Goal: Task Accomplishment & Management: Manage account settings

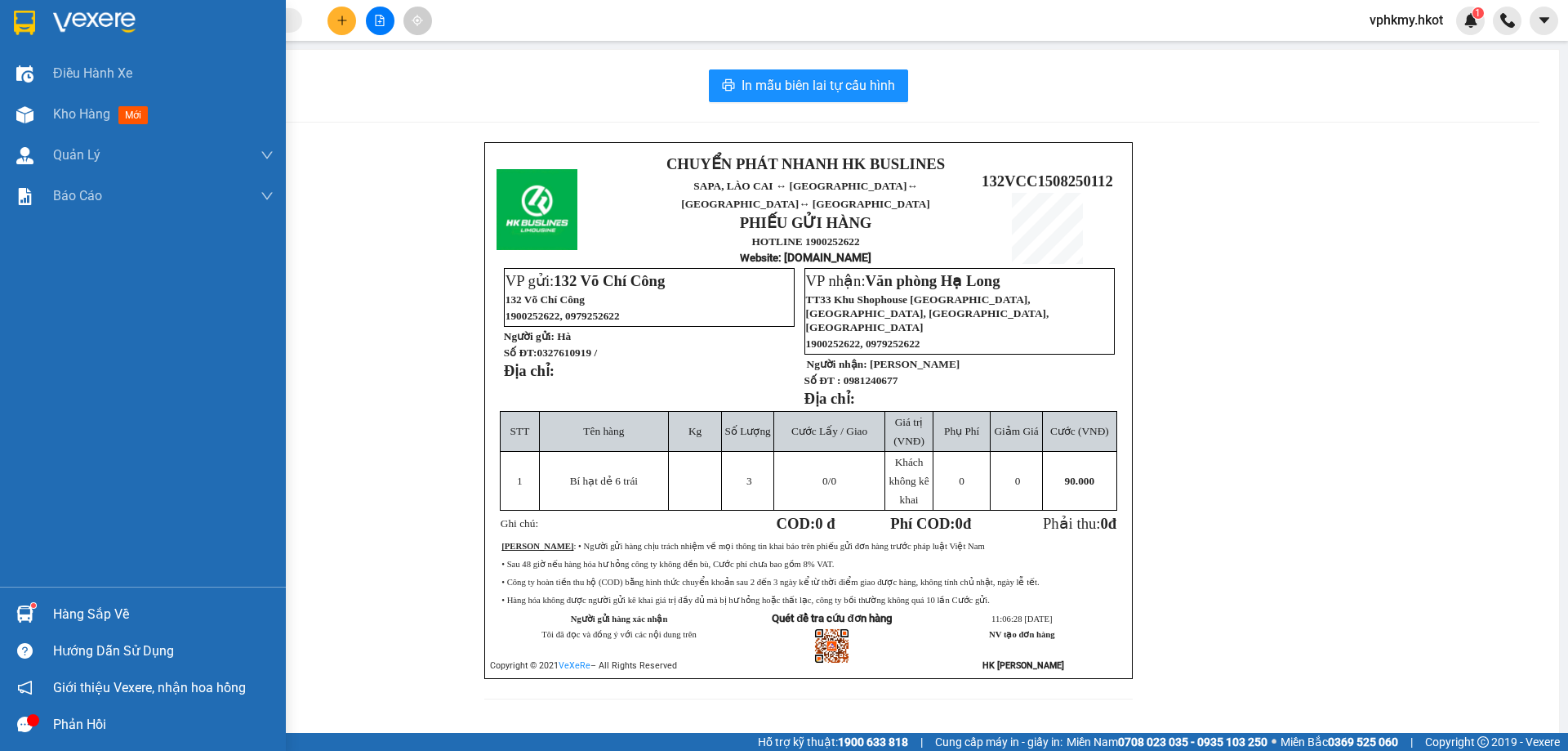
click at [13, 19] on div at bounding box center [25, 22] width 29 height 29
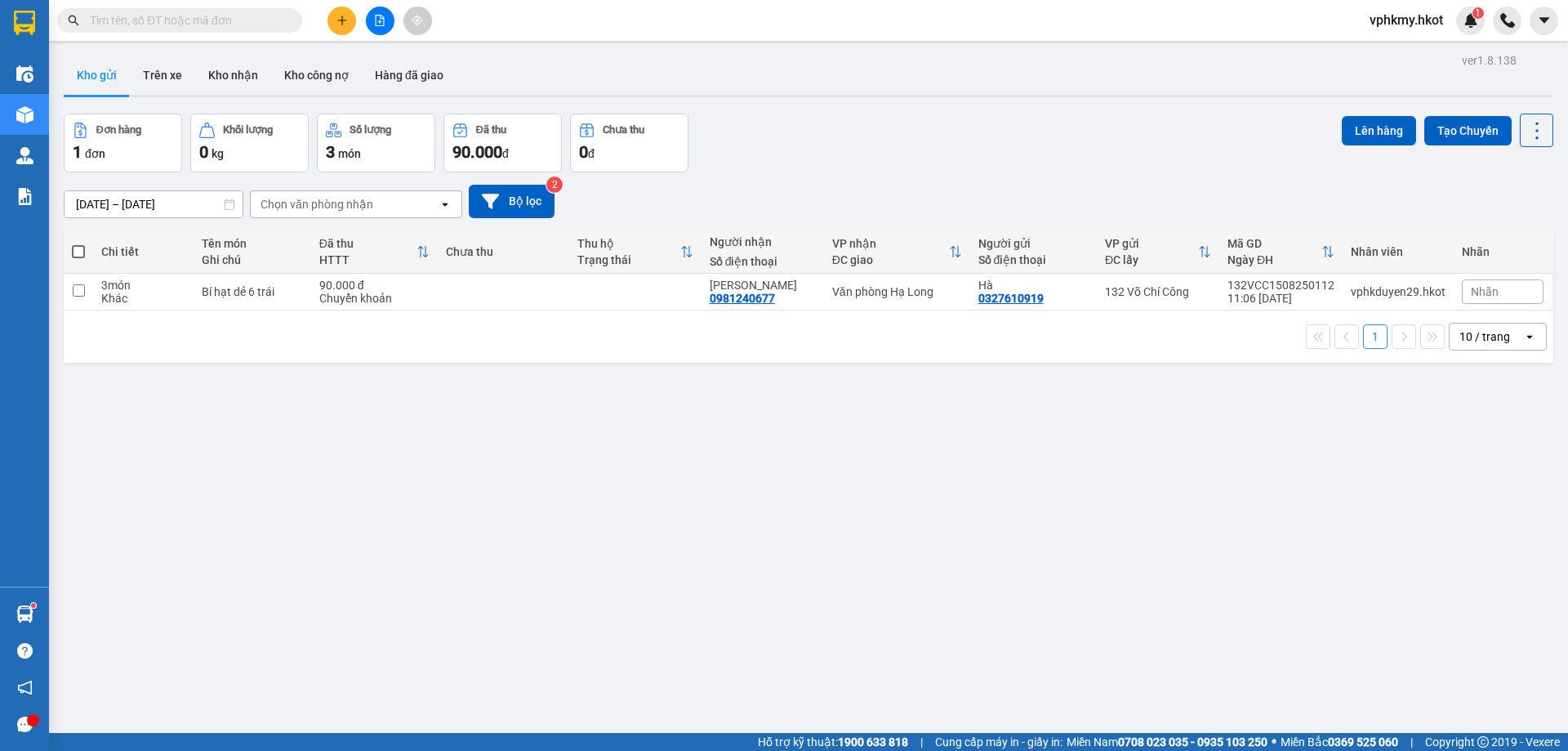
click at [349, 26] on button at bounding box center [342, 21] width 29 height 29
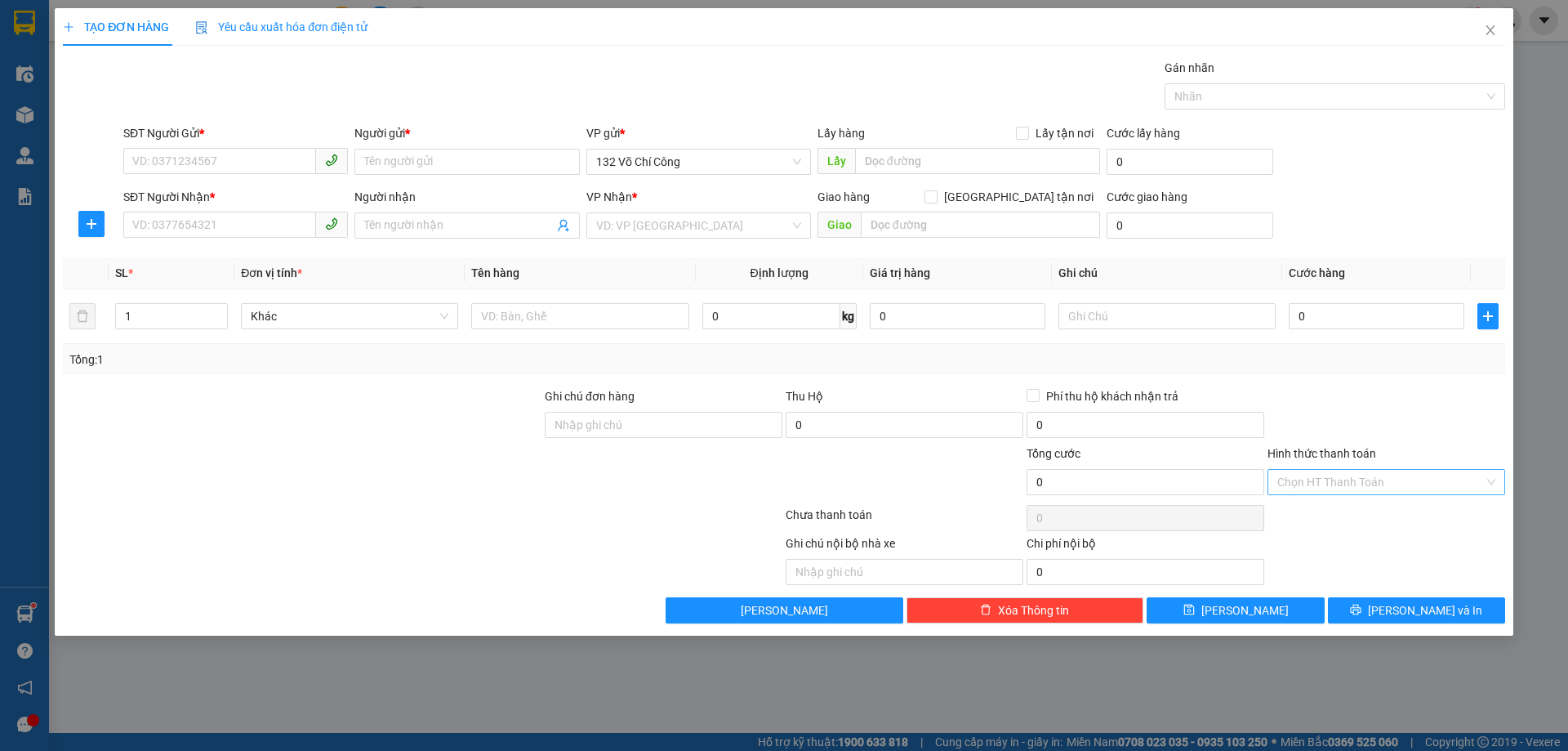
click at [1333, 487] on input "Hình thức thanh toán" at bounding box center [1381, 481] width 207 height 24
click at [1499, 36] on span "Close" at bounding box center [1490, 30] width 45 height 45
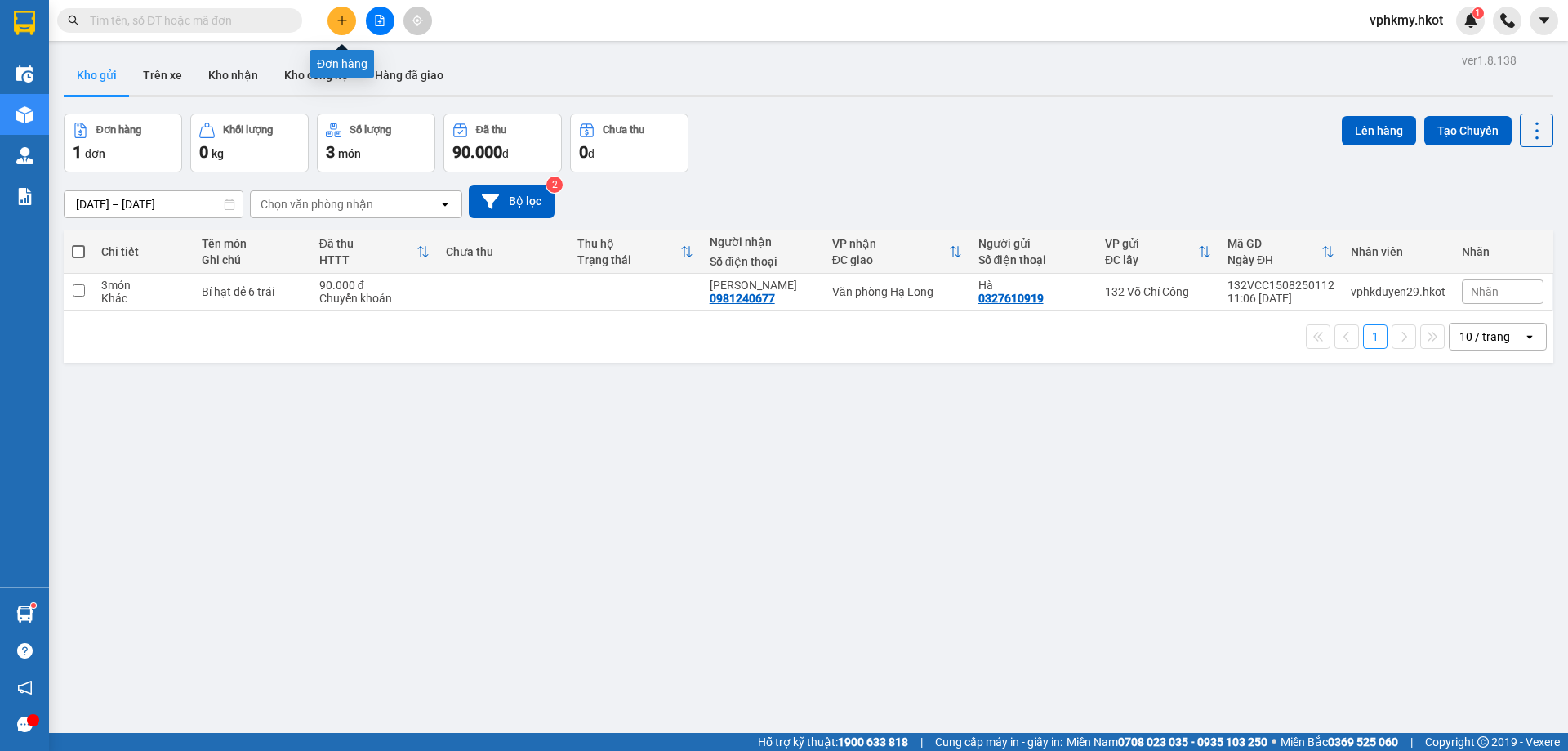
click at [350, 27] on button at bounding box center [342, 21] width 29 height 29
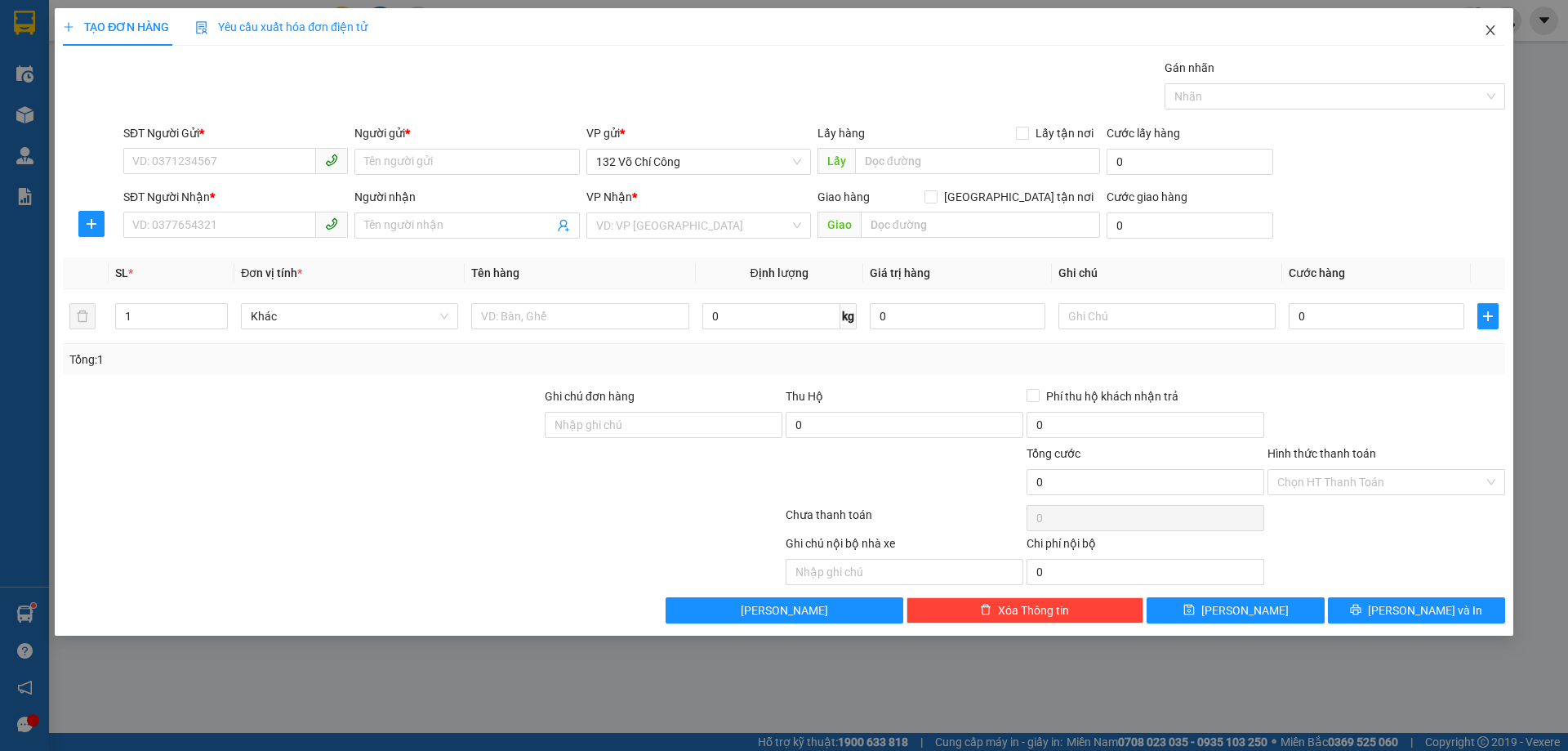
click at [1499, 31] on span "Close" at bounding box center [1490, 30] width 45 height 45
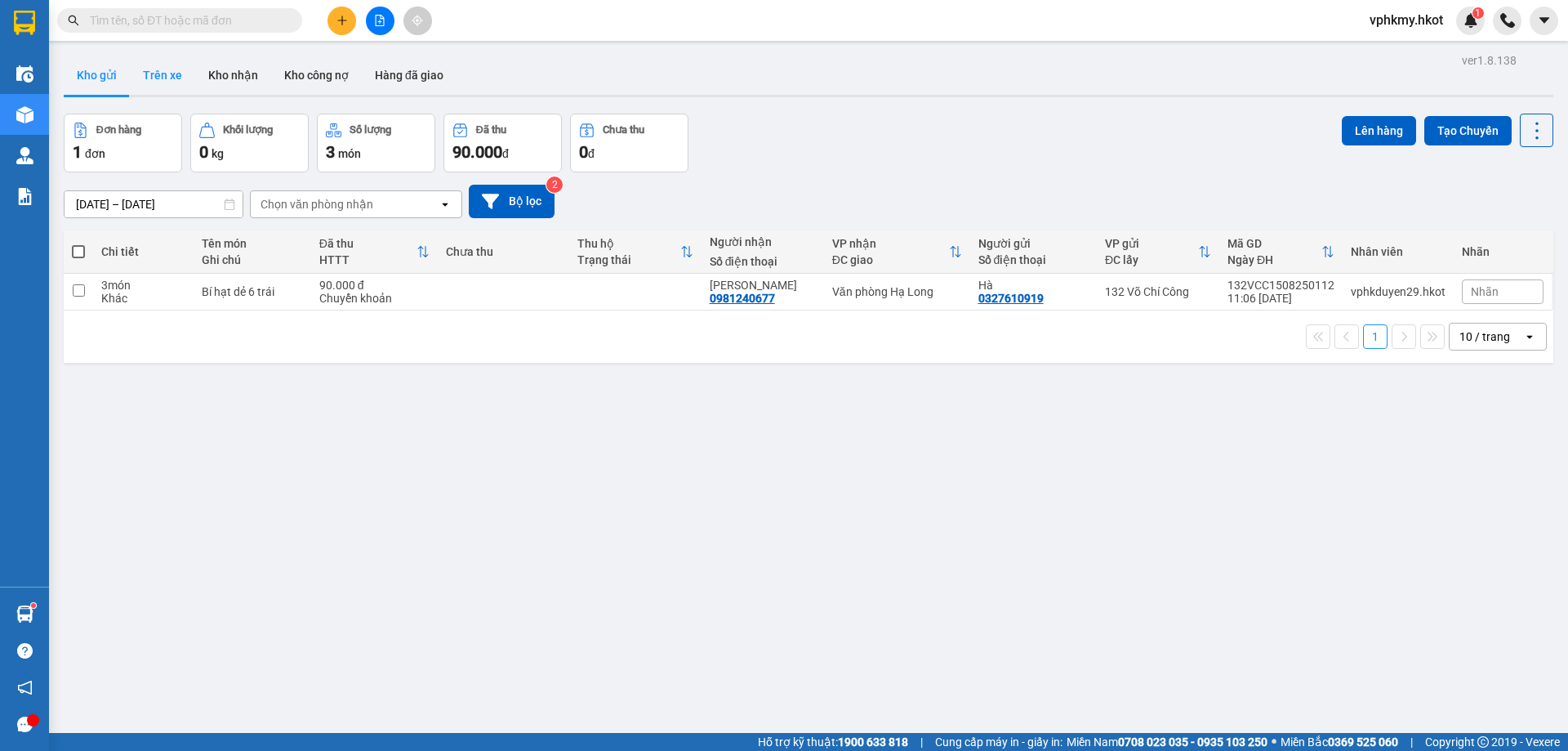
click at [159, 86] on button "Trên xe" at bounding box center [162, 74] width 66 height 40
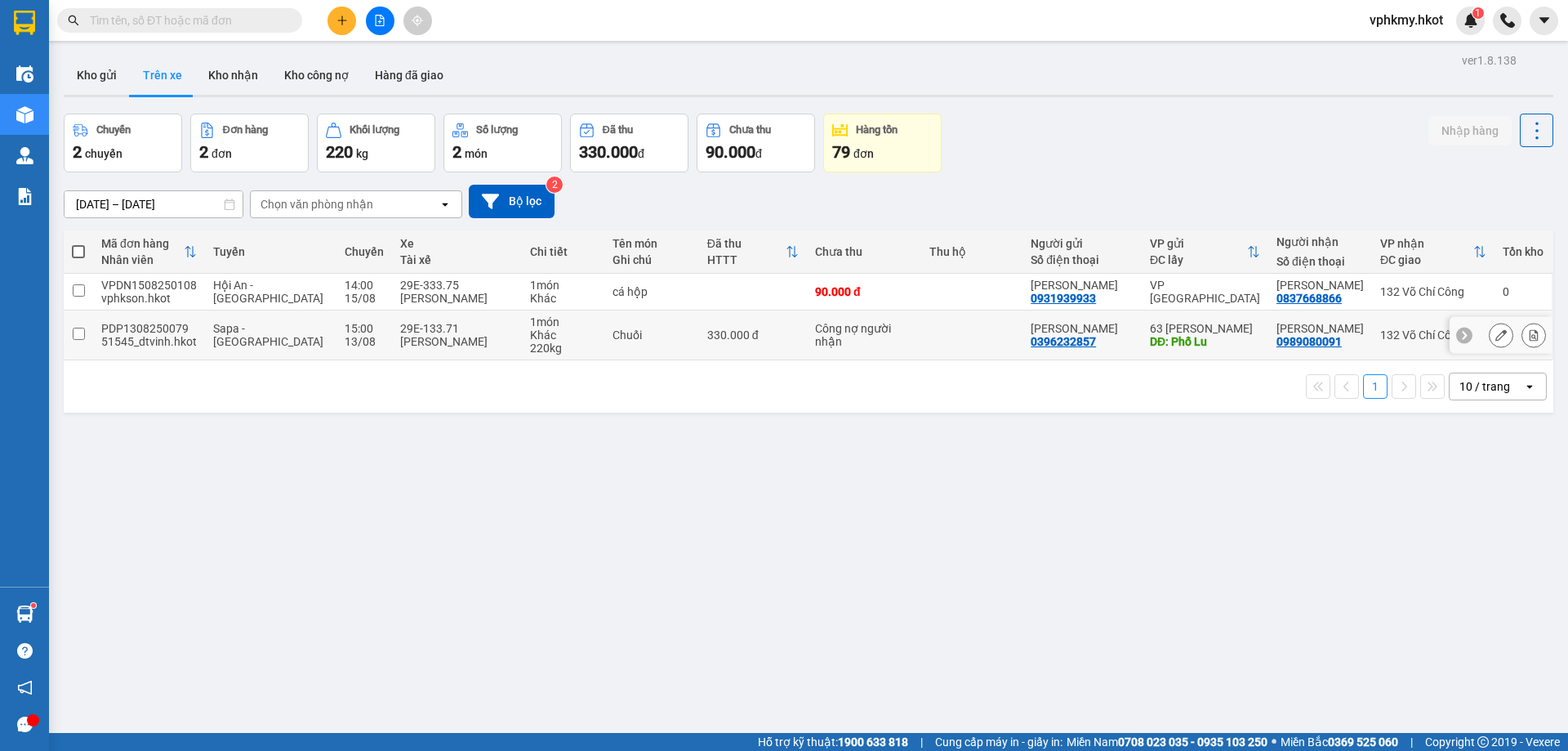
click at [82, 335] on input "checkbox" at bounding box center [78, 333] width 13 height 13
checkbox input "true"
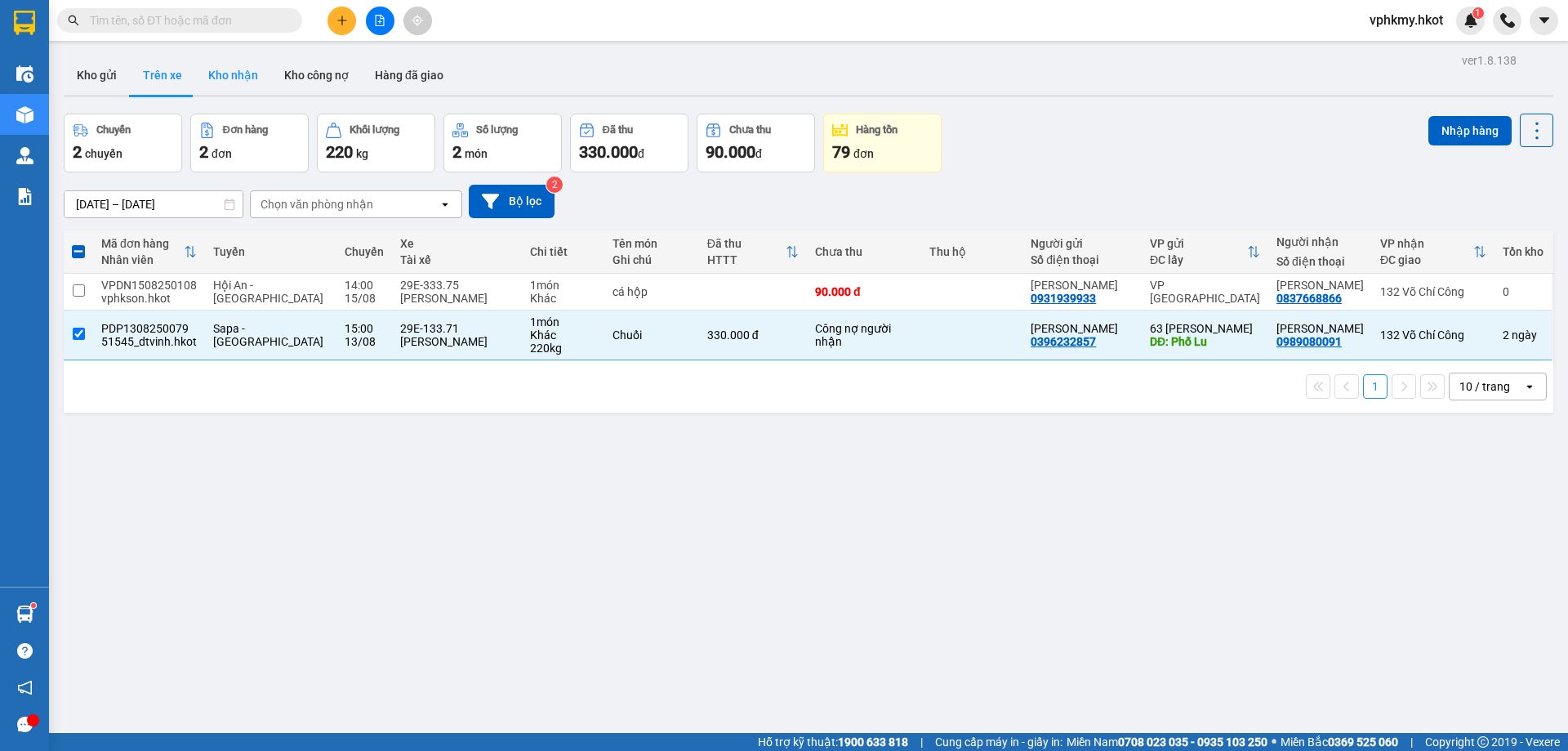
click at [230, 88] on button "Kho nhận" at bounding box center [233, 74] width 76 height 40
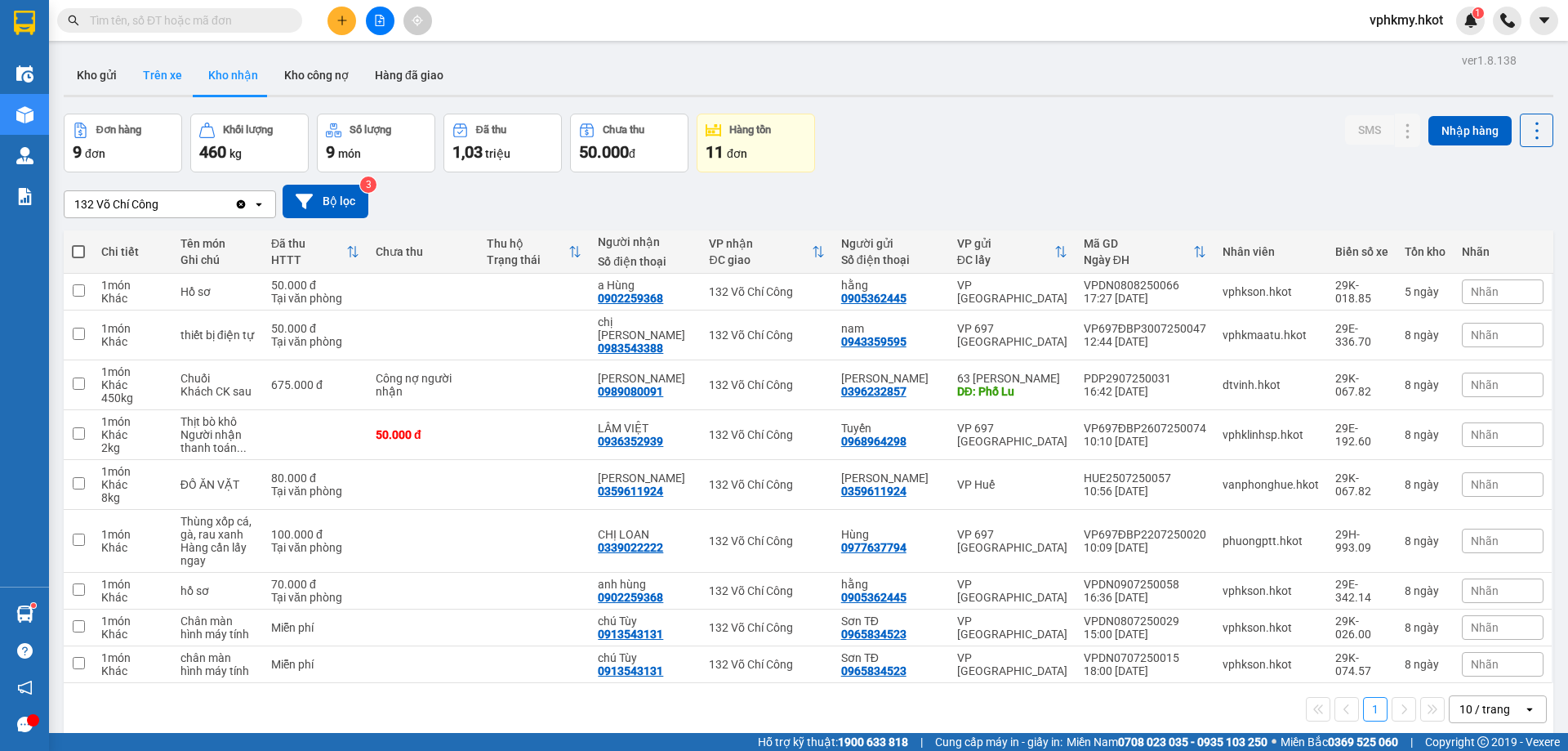
click at [180, 87] on button "Trên xe" at bounding box center [162, 74] width 66 height 40
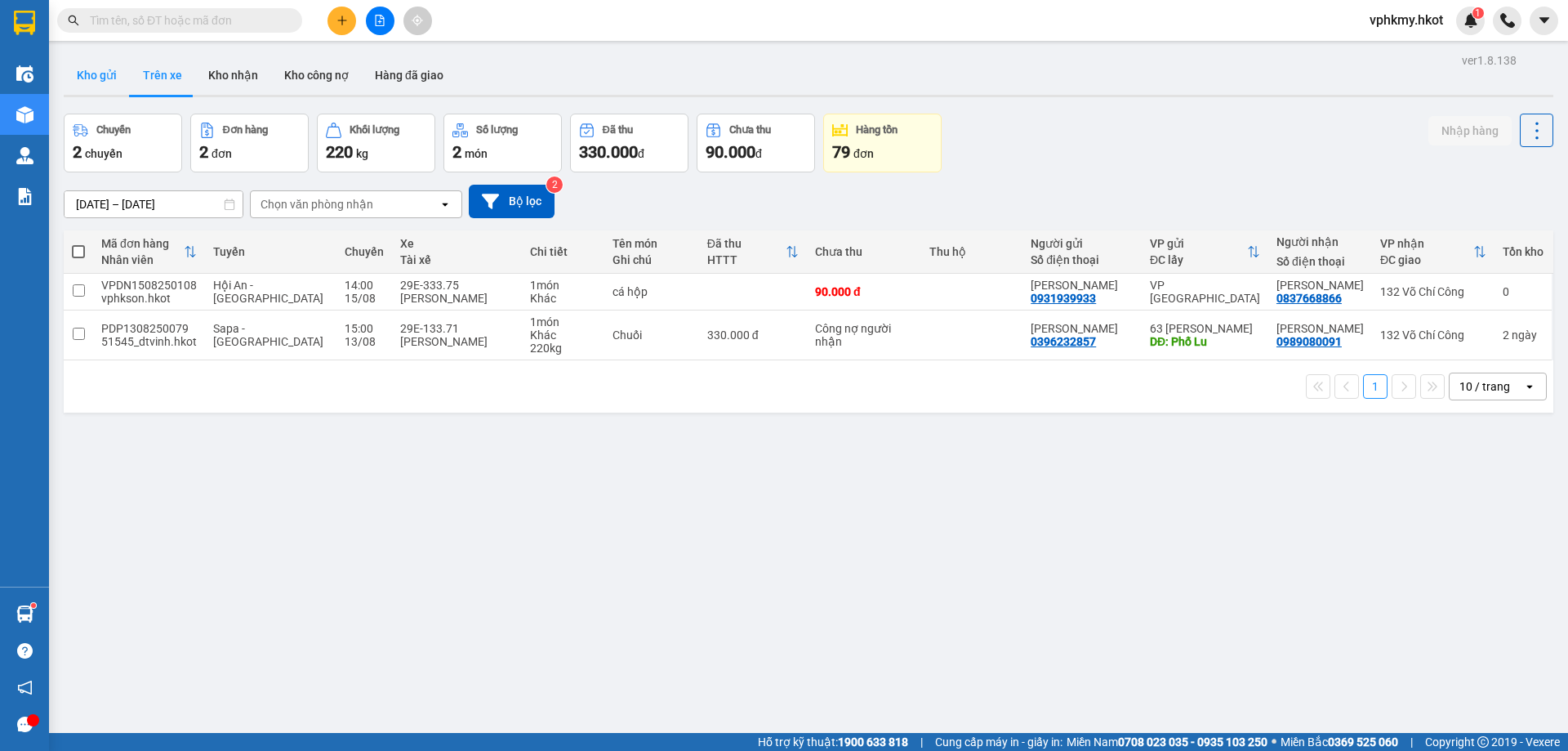
click at [100, 79] on button "Kho gửi" at bounding box center [97, 74] width 66 height 40
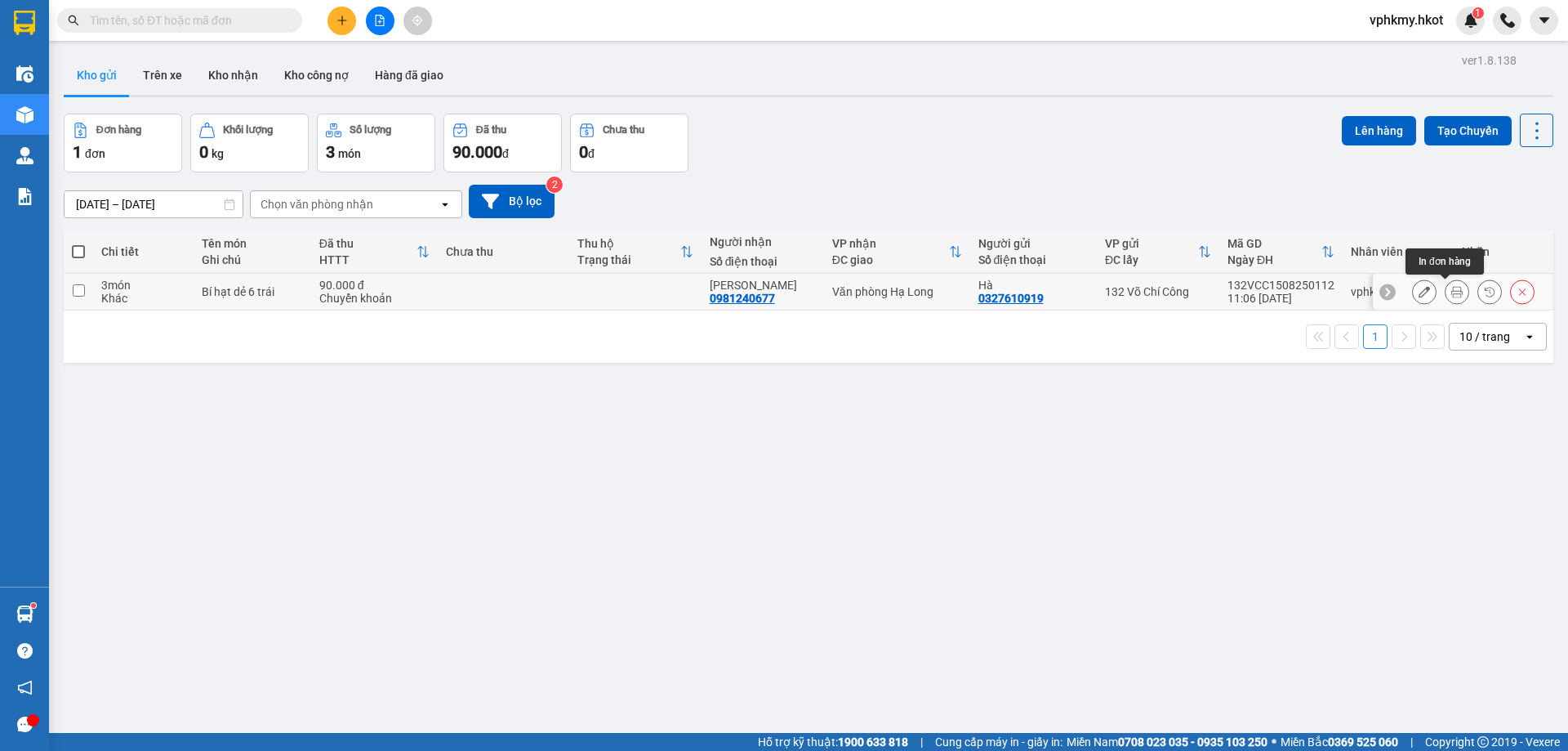
click at [1451, 292] on icon at bounding box center [1457, 292] width 12 height 12
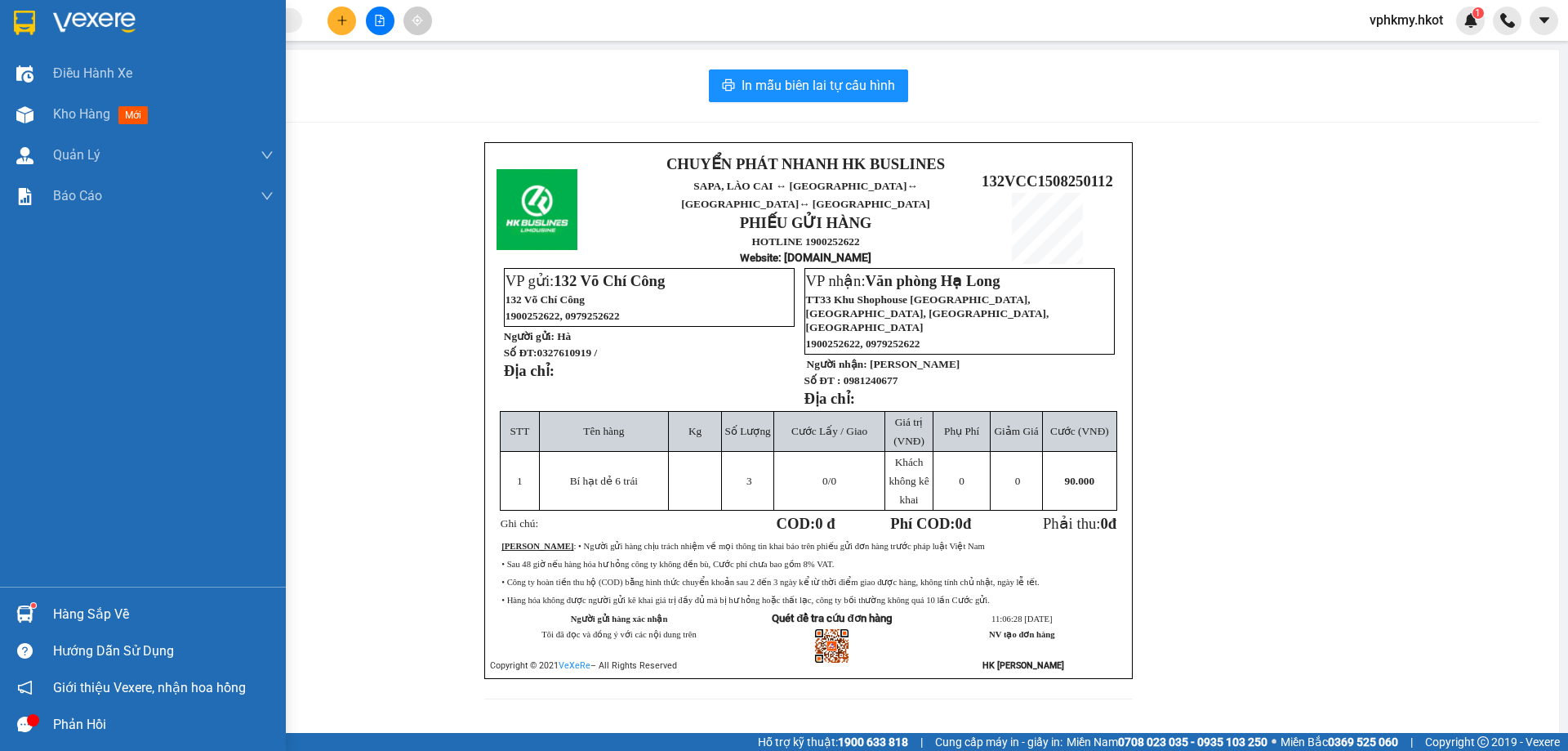
click at [24, 18] on img at bounding box center [24, 22] width 21 height 24
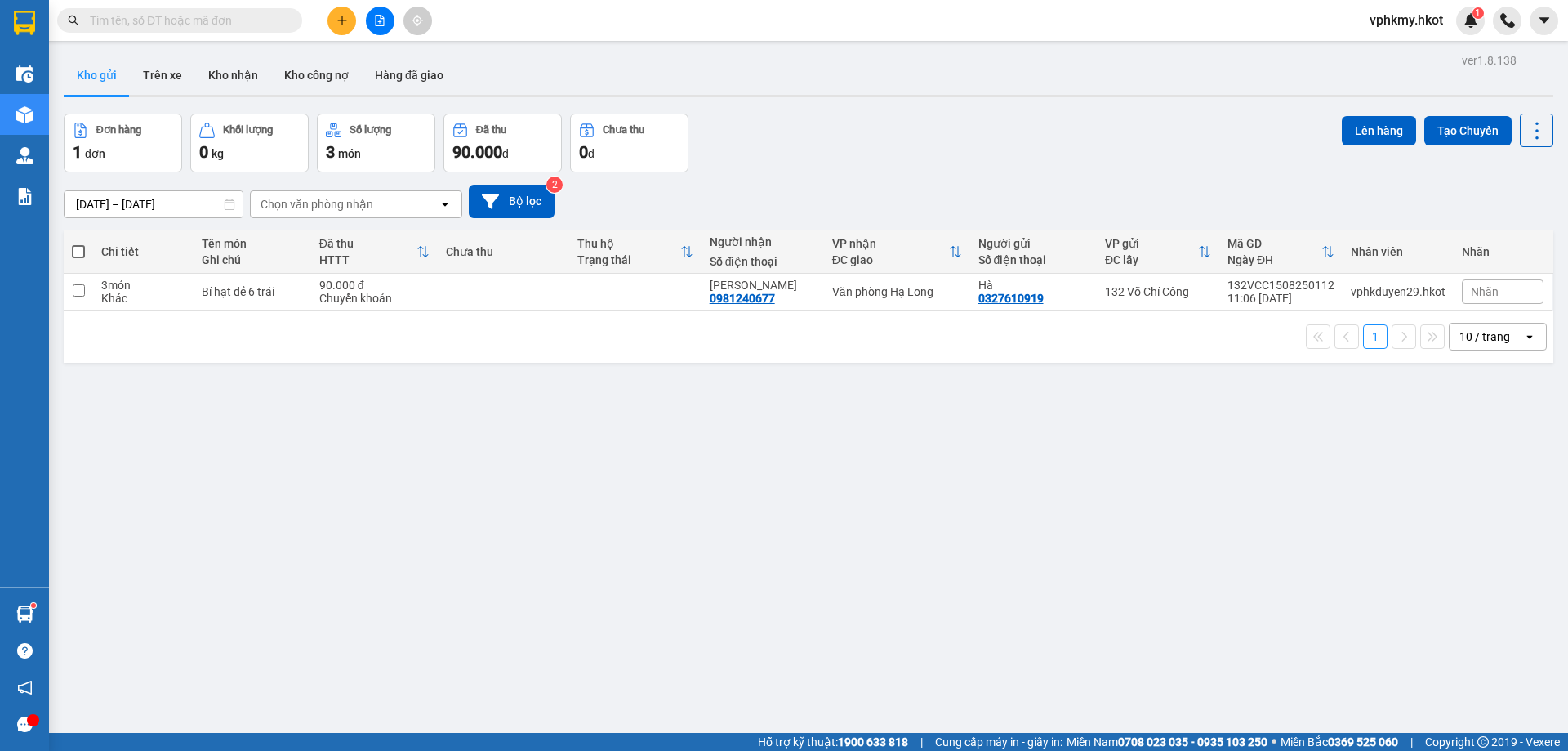
click at [177, 27] on input "text" at bounding box center [185, 20] width 192 height 18
click at [215, 72] on button "Kho nhận" at bounding box center [233, 74] width 76 height 40
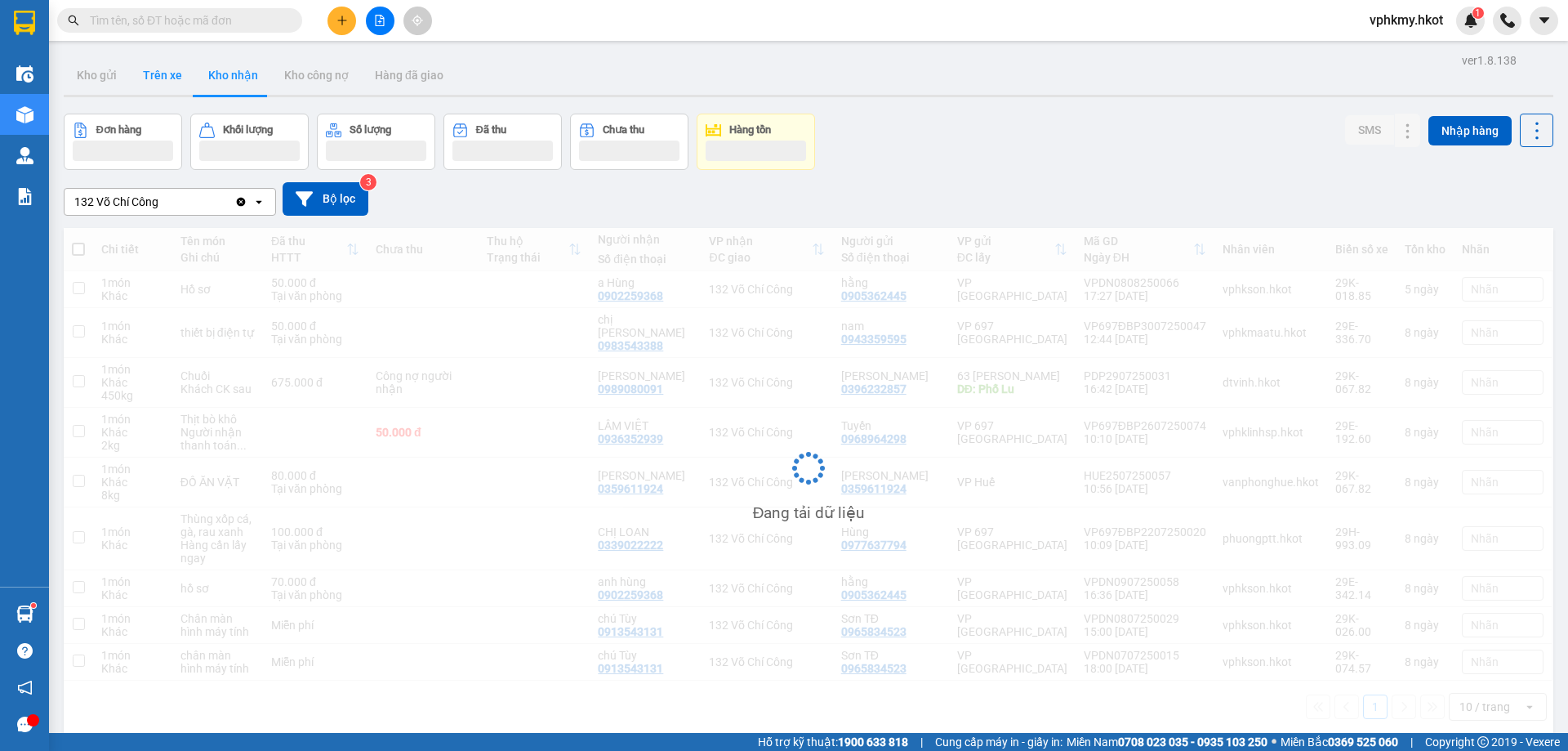
click at [170, 76] on button "Trên xe" at bounding box center [162, 74] width 66 height 40
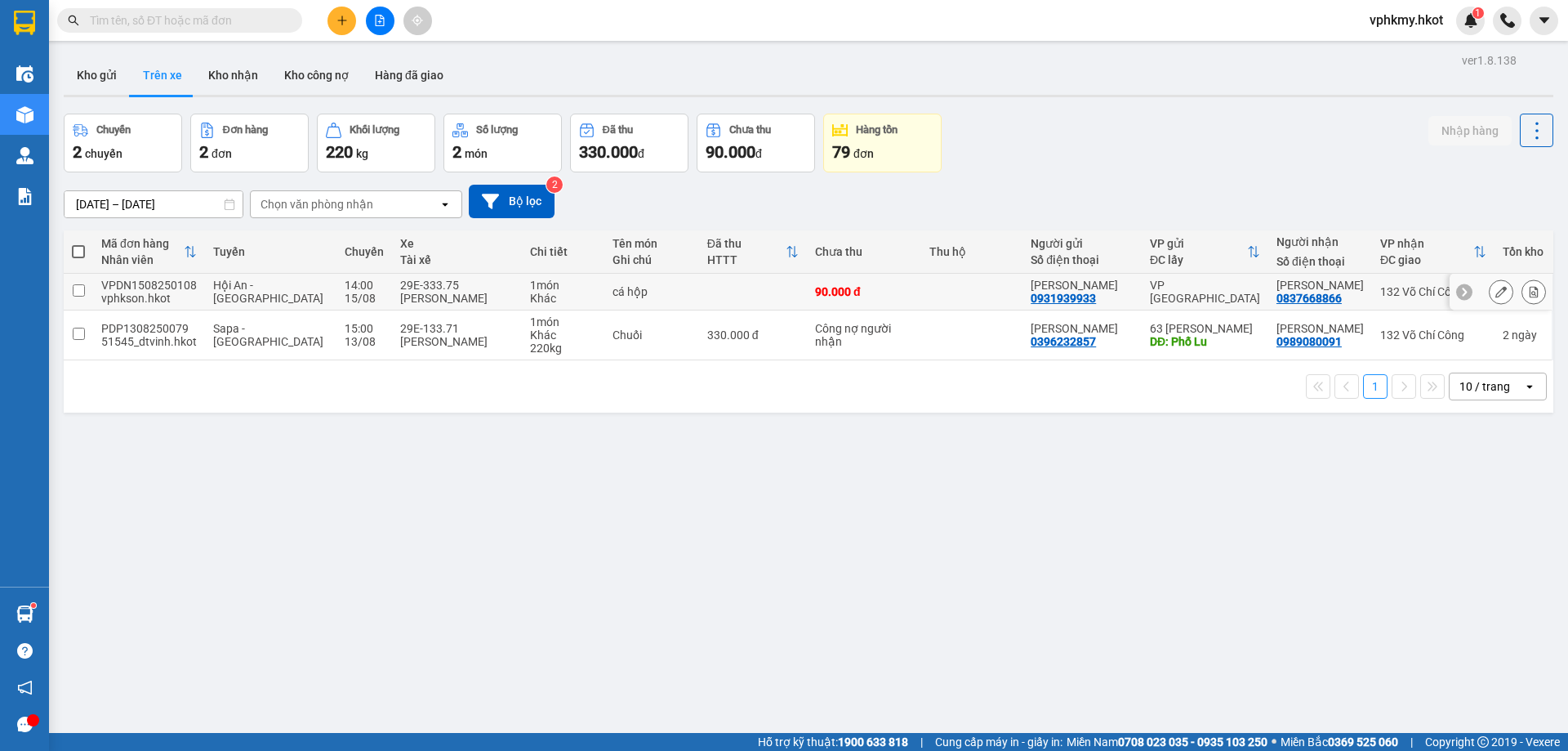
click at [76, 289] on input "checkbox" at bounding box center [78, 290] width 13 height 13
checkbox input "true"
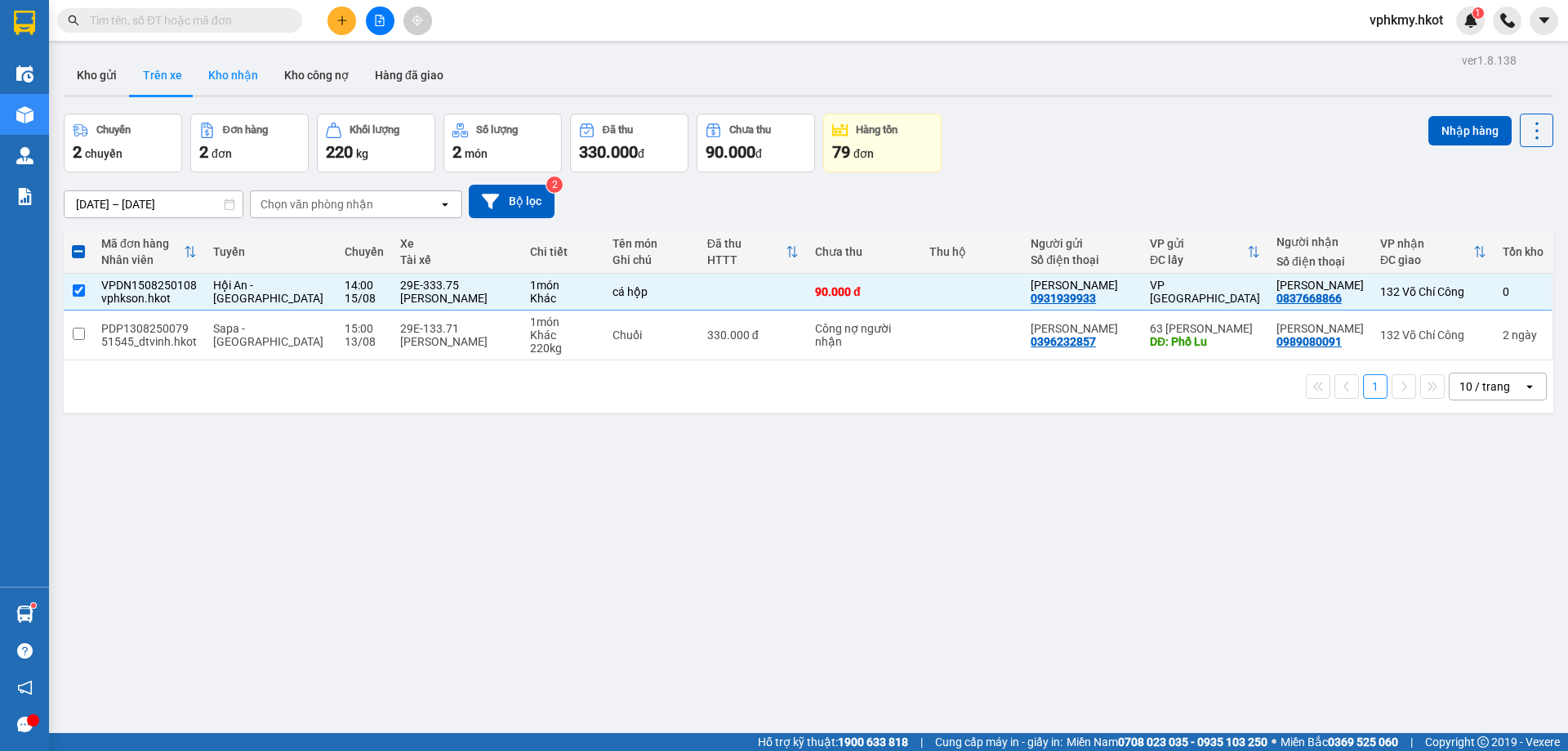
click at [242, 83] on button "Kho nhận" at bounding box center [233, 74] width 76 height 40
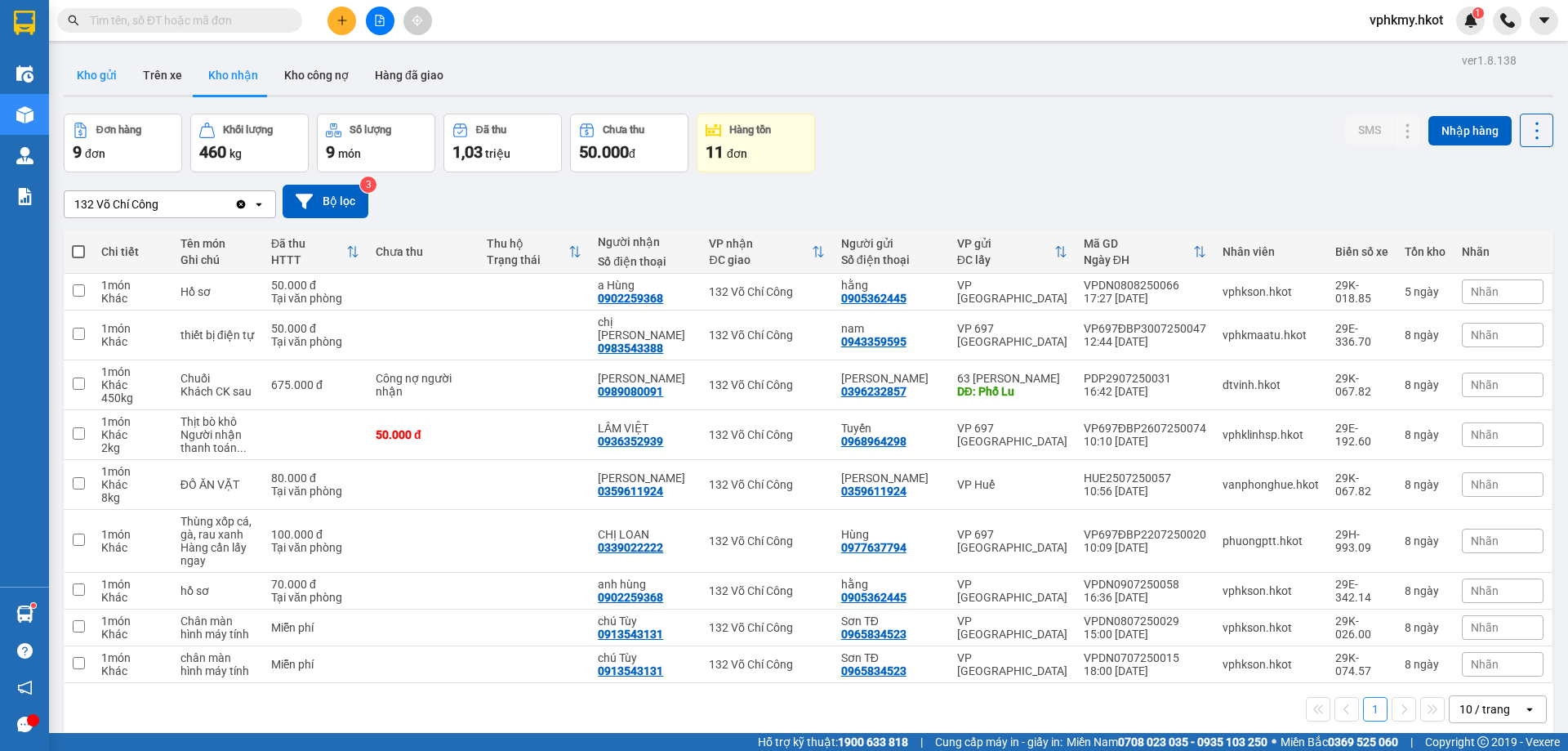
click at [95, 78] on button "Kho gửi" at bounding box center [97, 74] width 66 height 40
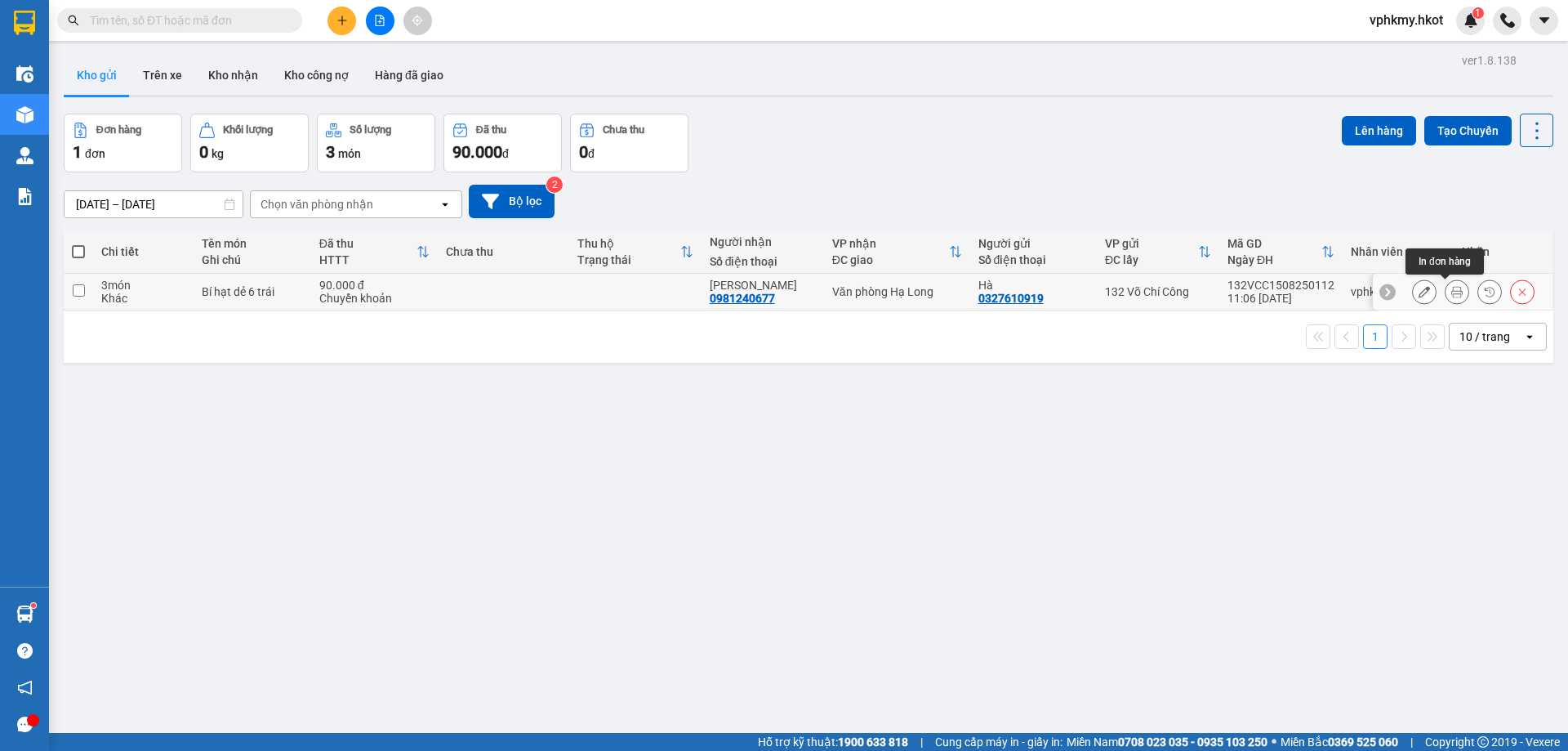
click at [1452, 290] on button at bounding box center [1457, 292] width 23 height 29
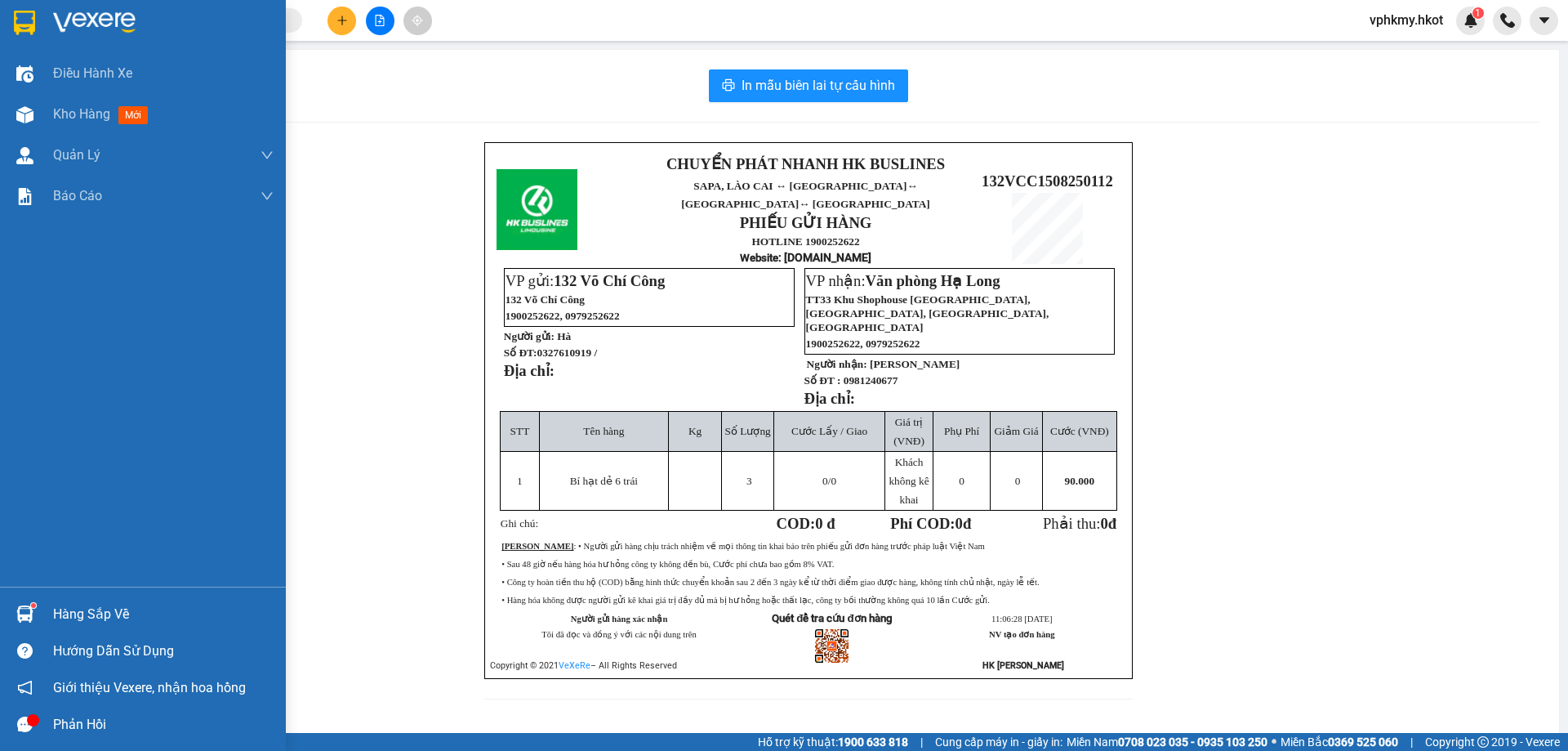
click at [37, 33] on div at bounding box center [25, 22] width 29 height 29
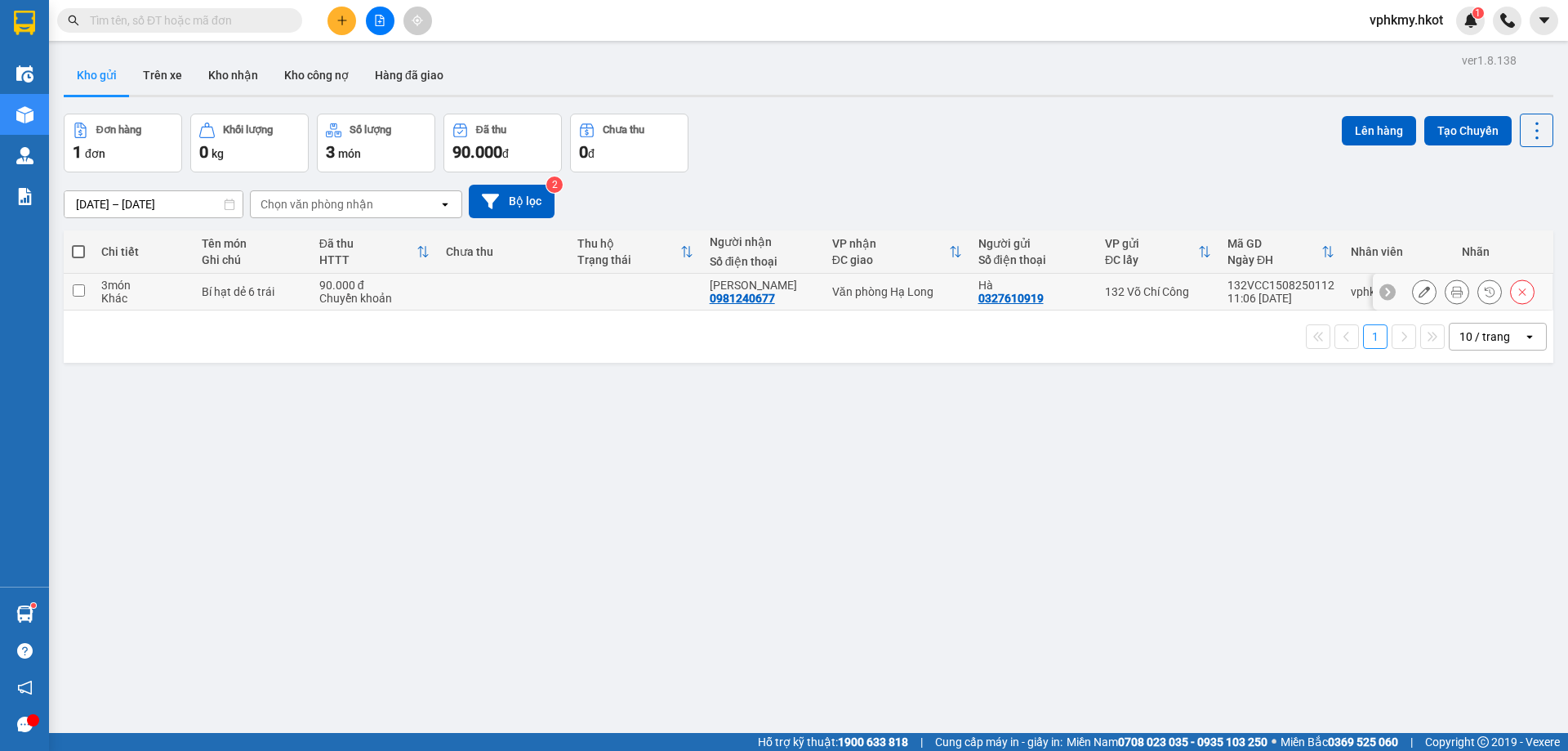
click at [1412, 294] on button at bounding box center [1424, 292] width 23 height 29
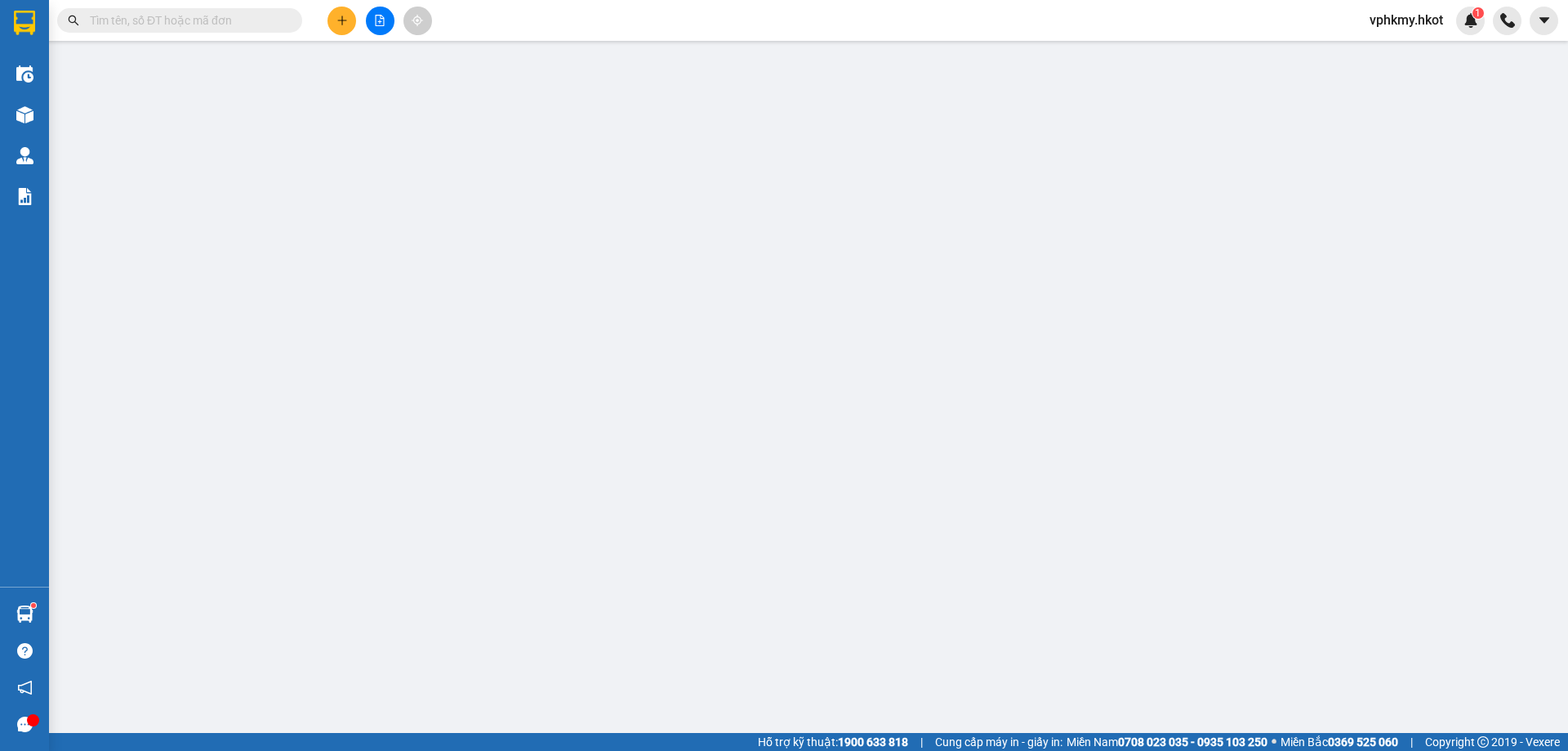
type input "0327610919"
type input "Hà"
type input "0981240677"
type input "[PERSON_NAME]"
type input "90.000"
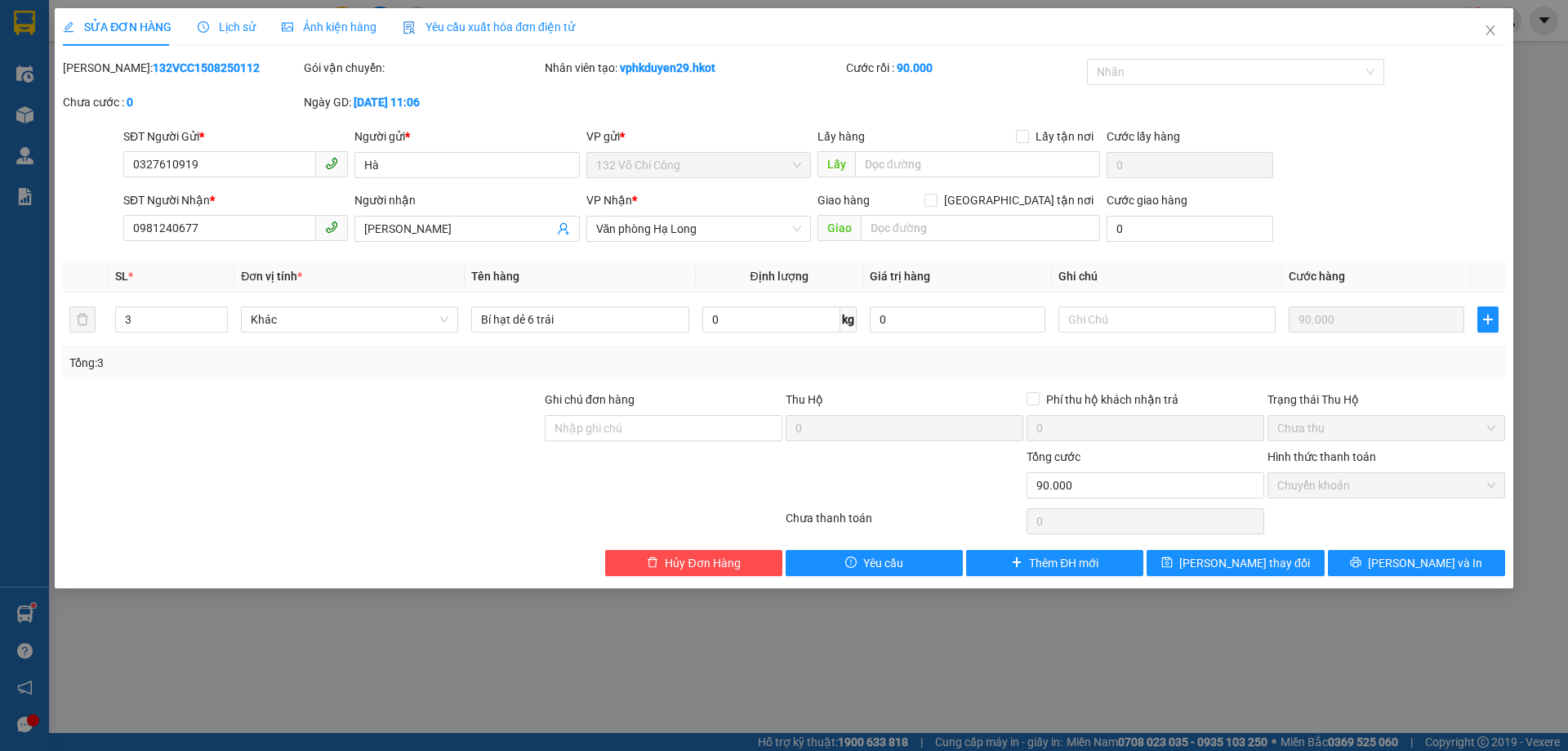
click at [309, 32] on span "Ảnh kiện hàng" at bounding box center [329, 27] width 95 height 14
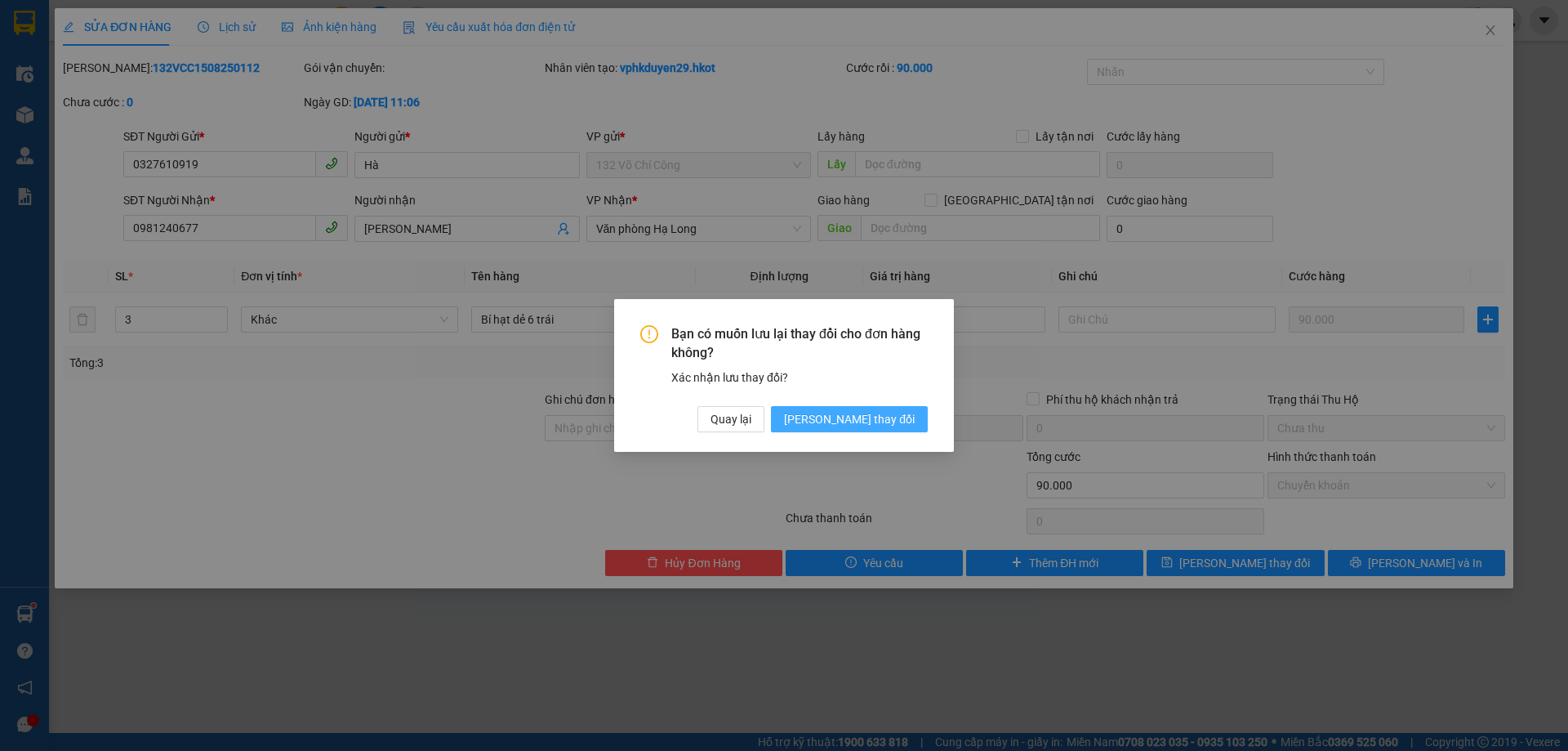
click at [859, 420] on span "[PERSON_NAME] thay đổi" at bounding box center [848, 419] width 130 height 18
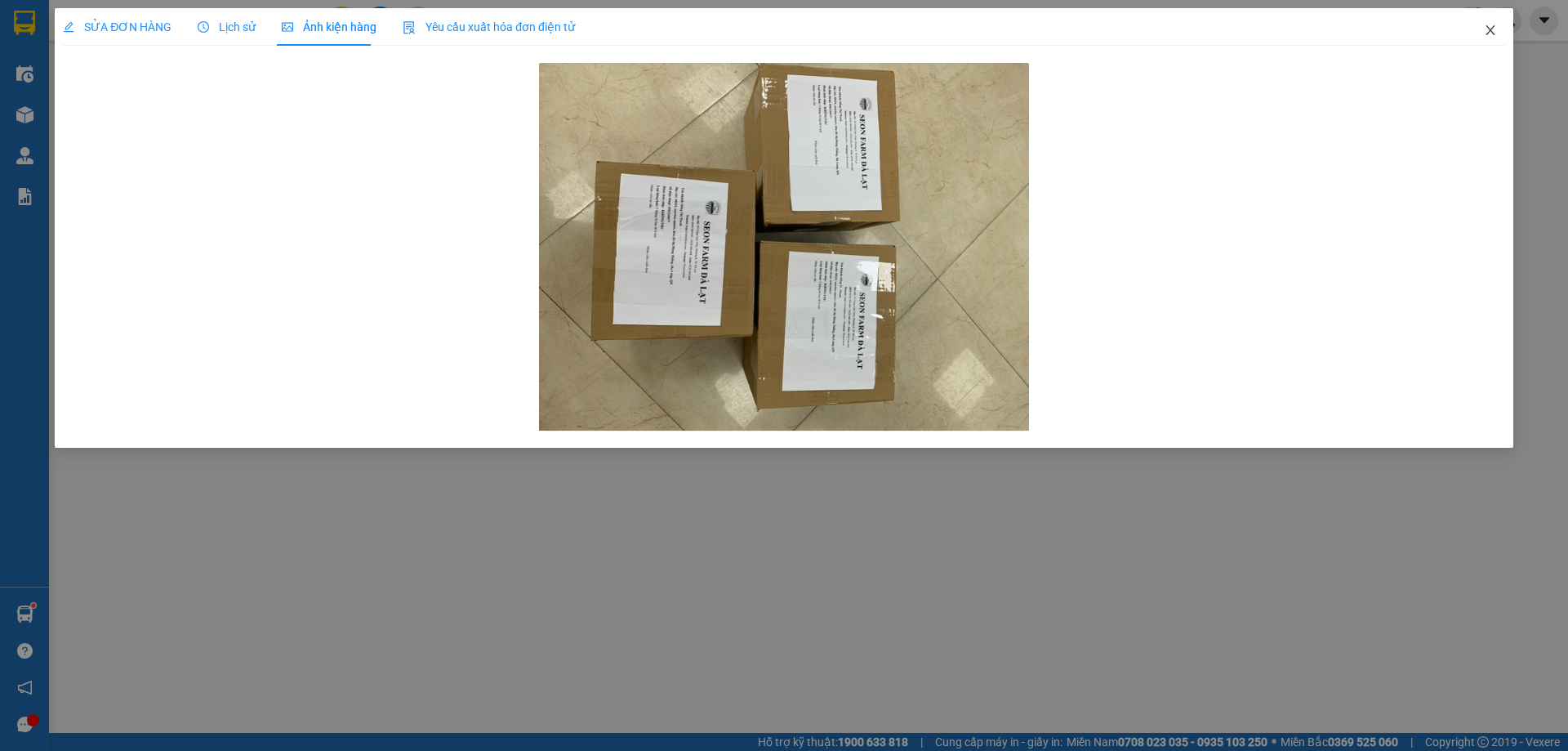
click at [1484, 30] on icon "close" at bounding box center [1491, 31] width 14 height 14
